Goal: Find specific page/section

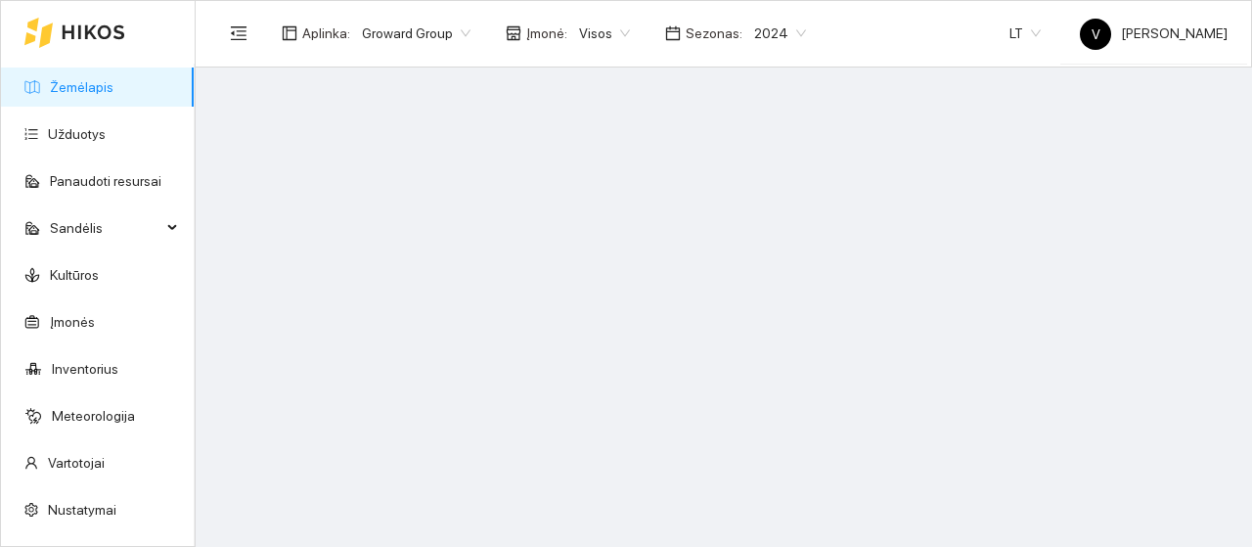
click at [768, 38] on span "2024" at bounding box center [780, 33] width 52 height 29
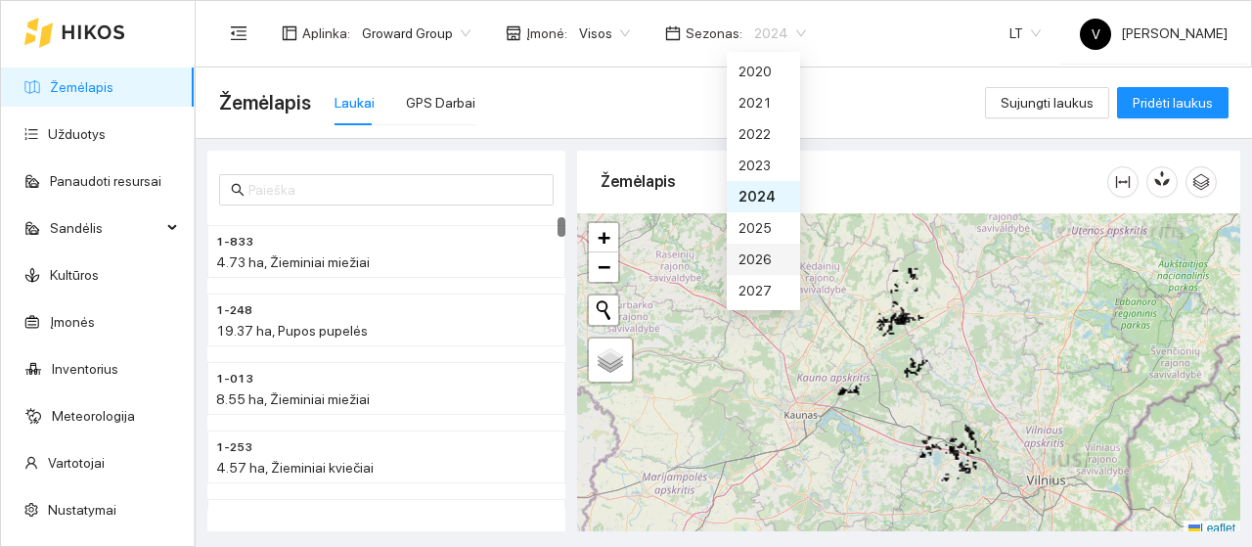
click at [761, 263] on div "2026" at bounding box center [763, 259] width 50 height 22
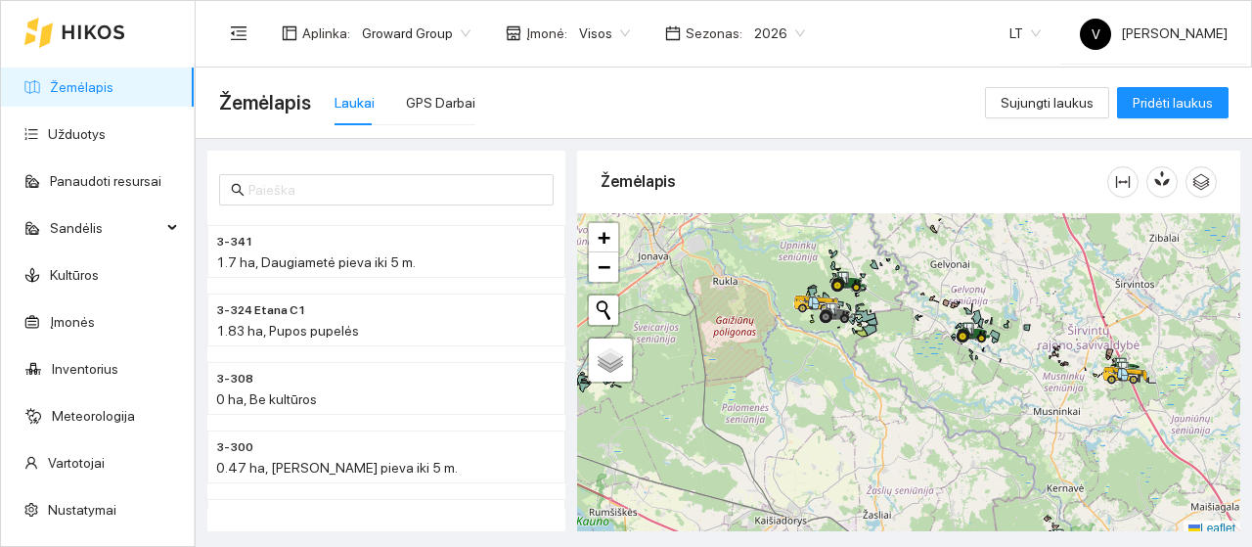
click at [607, 32] on span "Visos" at bounding box center [604, 33] width 51 height 29
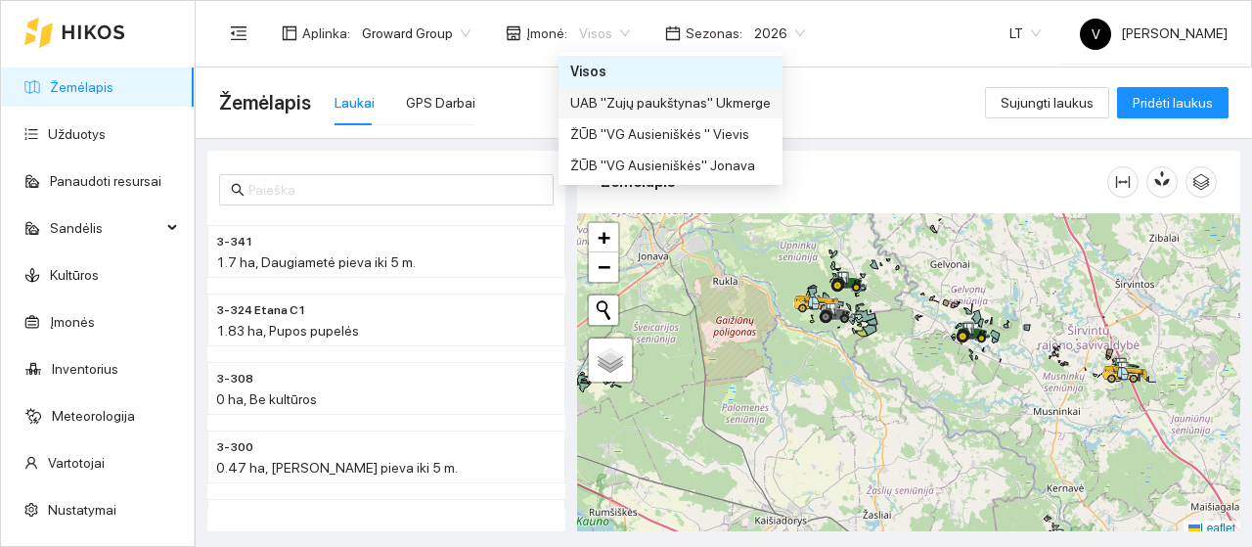
click at [601, 103] on div "UAB "Zujų paukštynas" Ukmerge" at bounding box center [670, 103] width 200 height 22
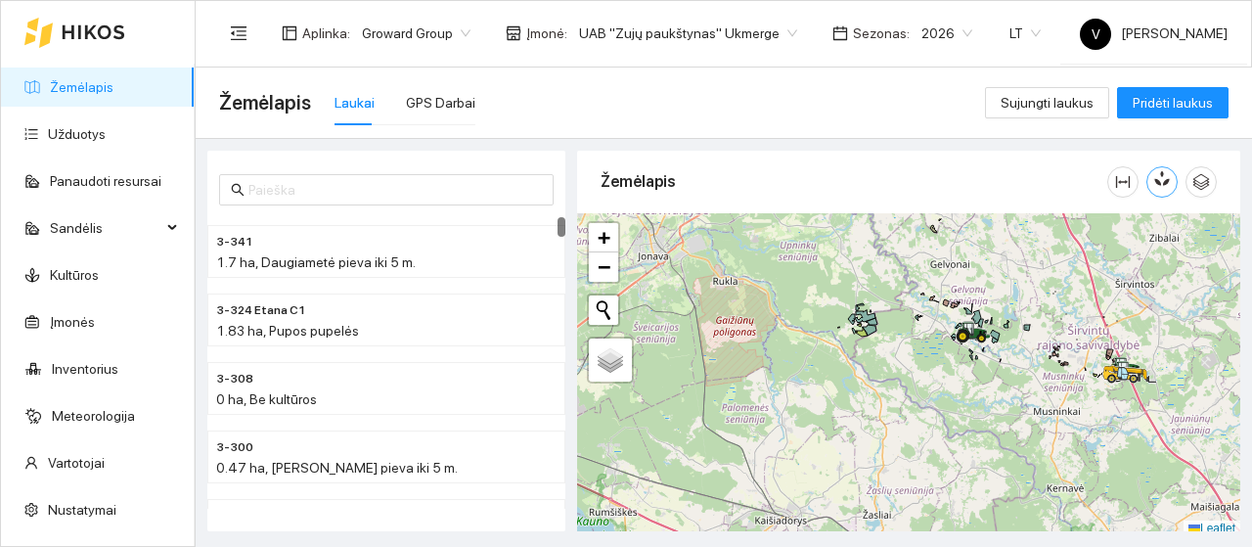
click at [1164, 182] on icon "button" at bounding box center [1165, 178] width 11 height 17
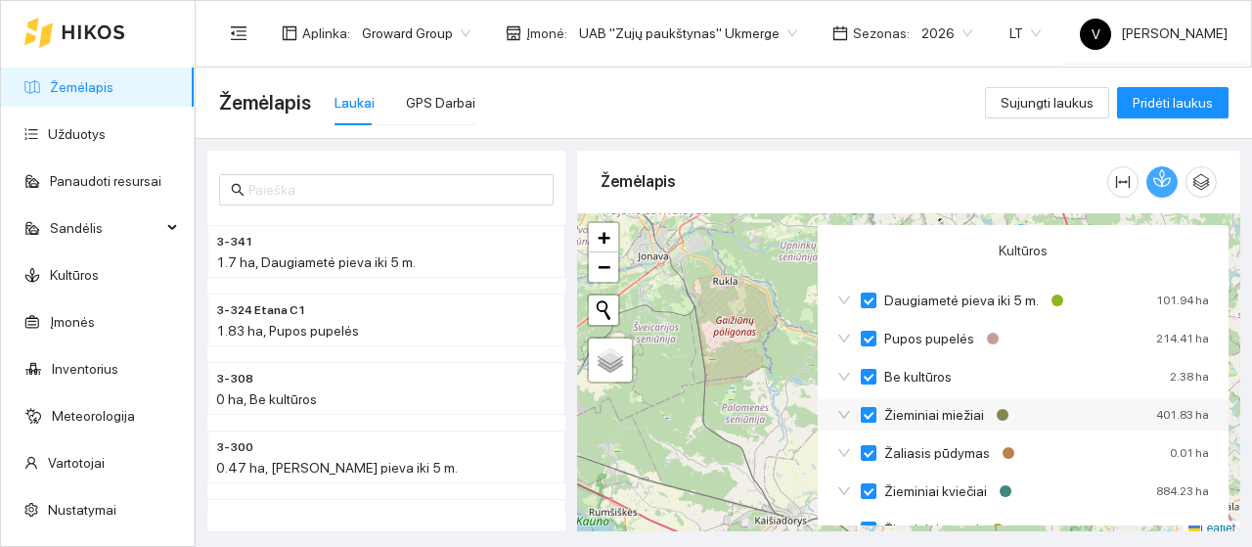
scroll to position [78, 0]
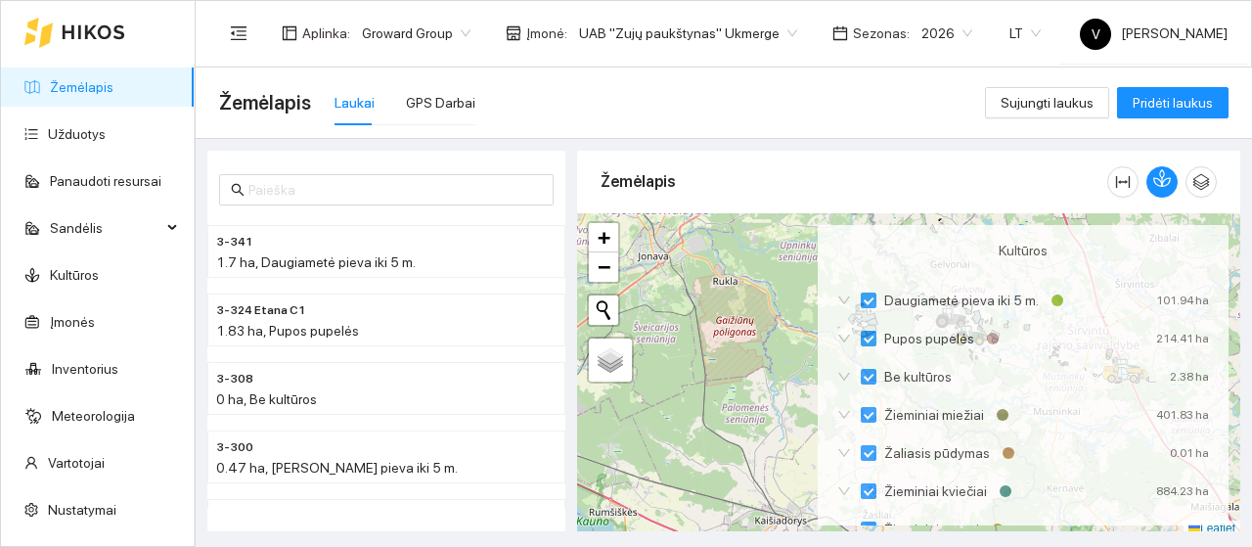
scroll to position [78, 0]
